Goal: Transaction & Acquisition: Purchase product/service

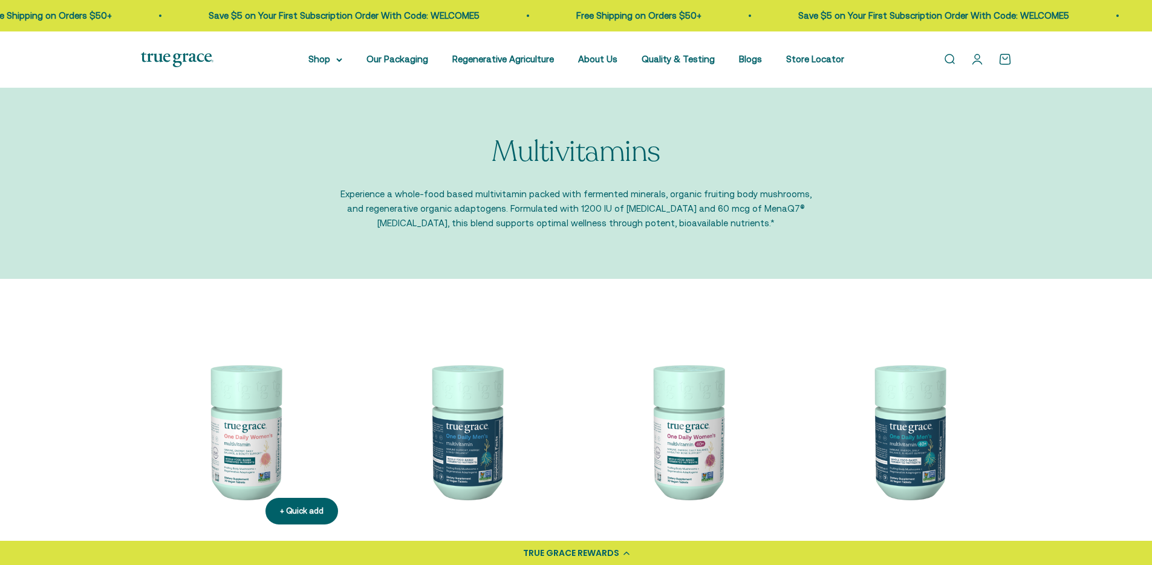
click at [247, 431] on img at bounding box center [244, 430] width 207 height 207
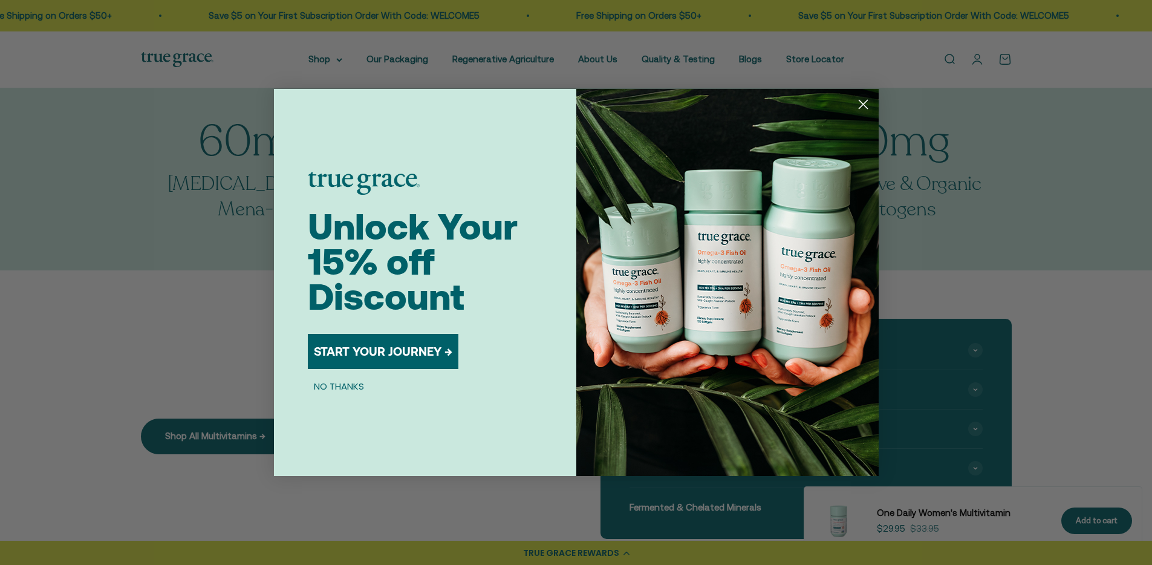
scroll to position [876, 0]
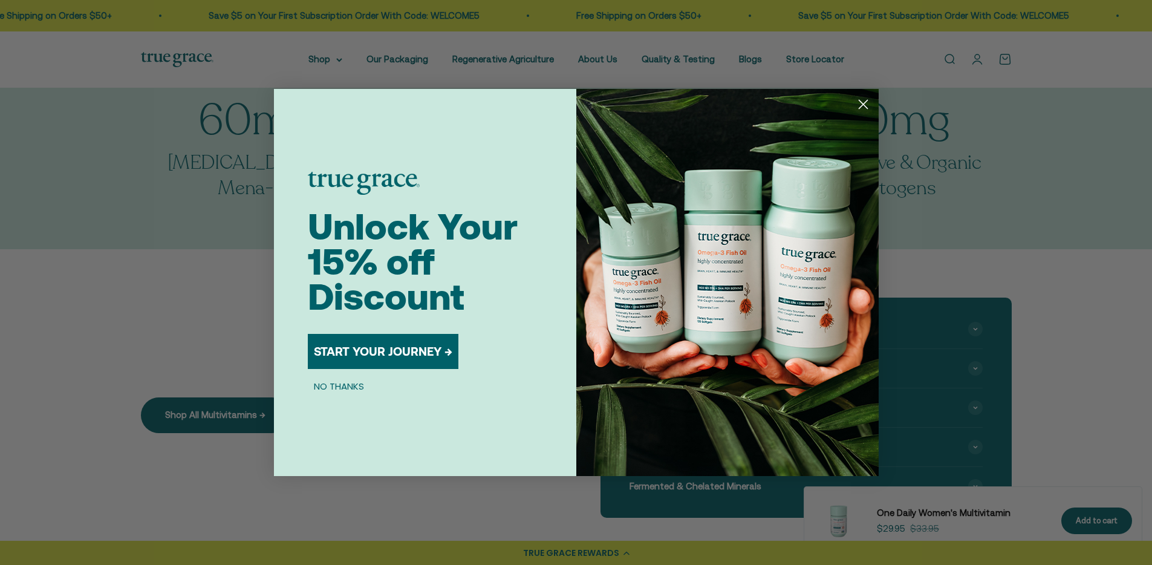
click at [866, 104] on circle "Close dialog" at bounding box center [863, 104] width 20 height 20
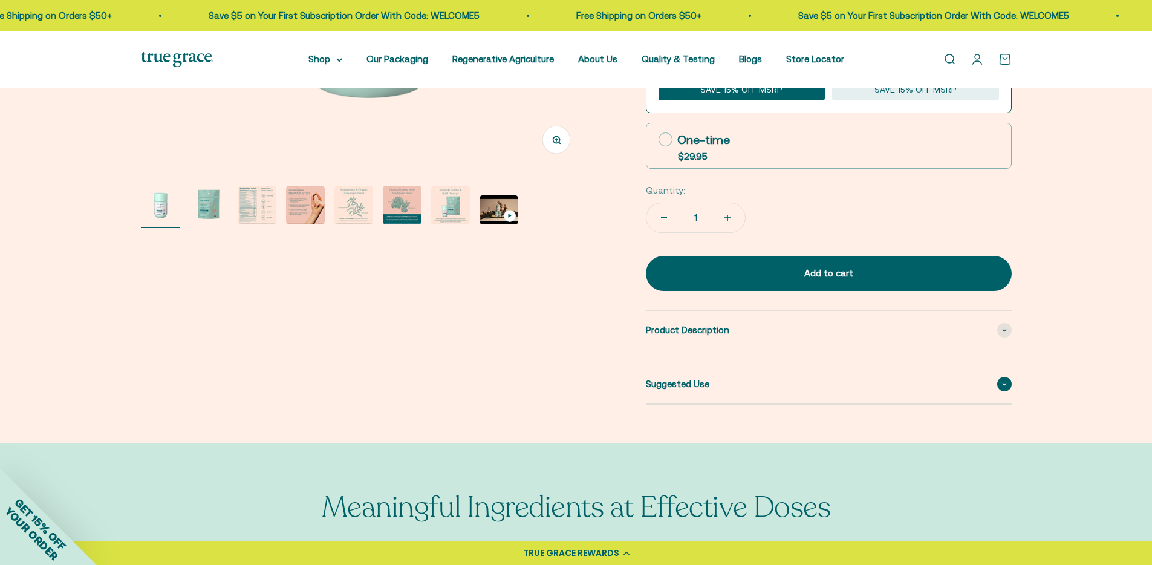
scroll to position [0, 0]
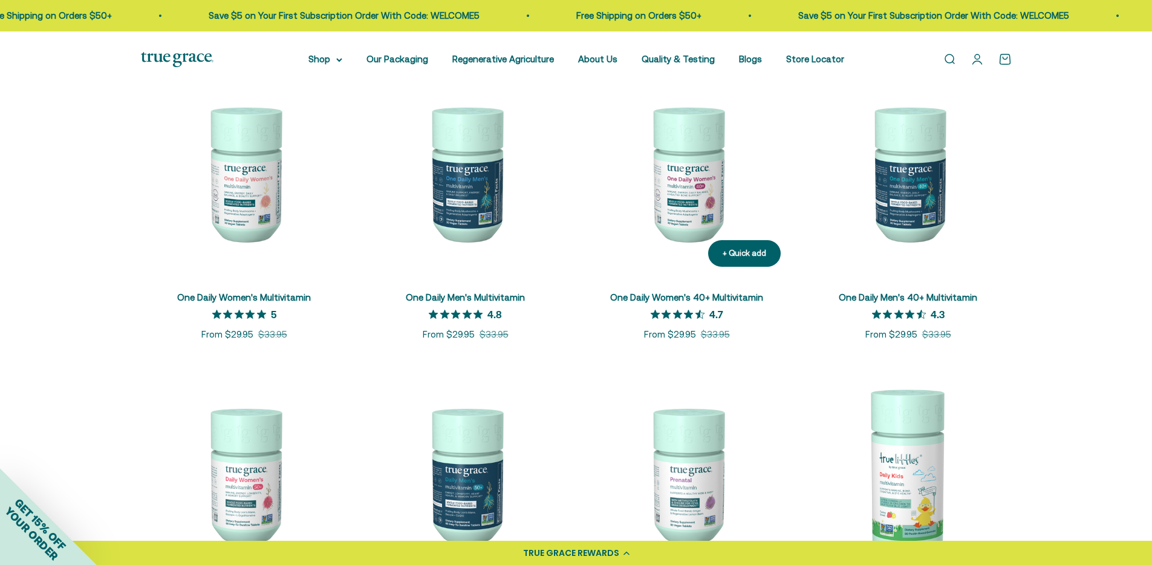
scroll to position [299, 0]
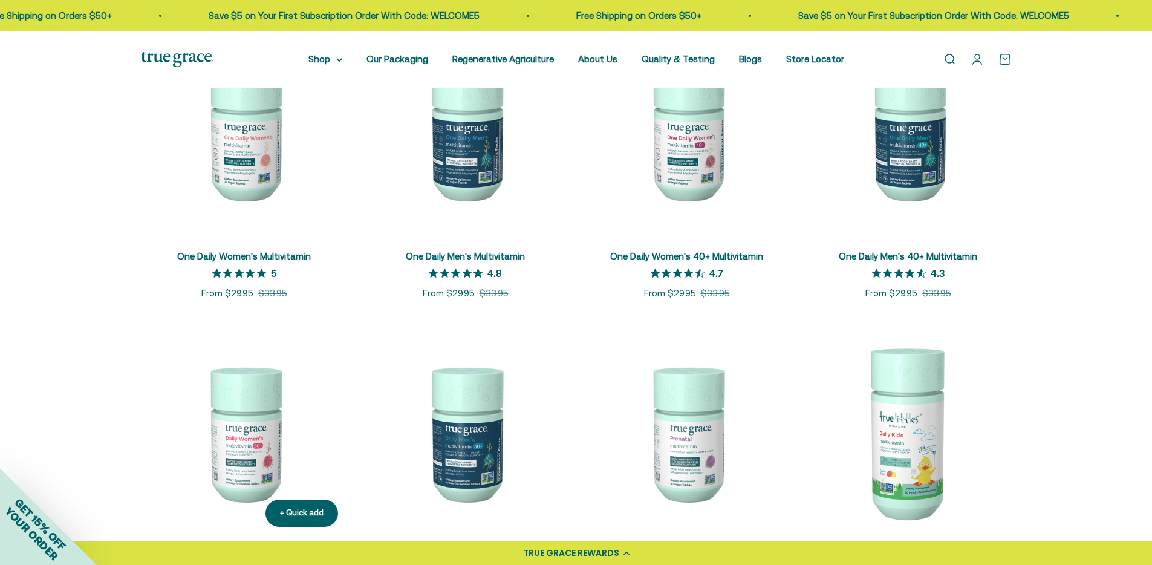
click at [232, 413] on img at bounding box center [244, 433] width 207 height 207
